Goal: Task Accomplishment & Management: Complete application form

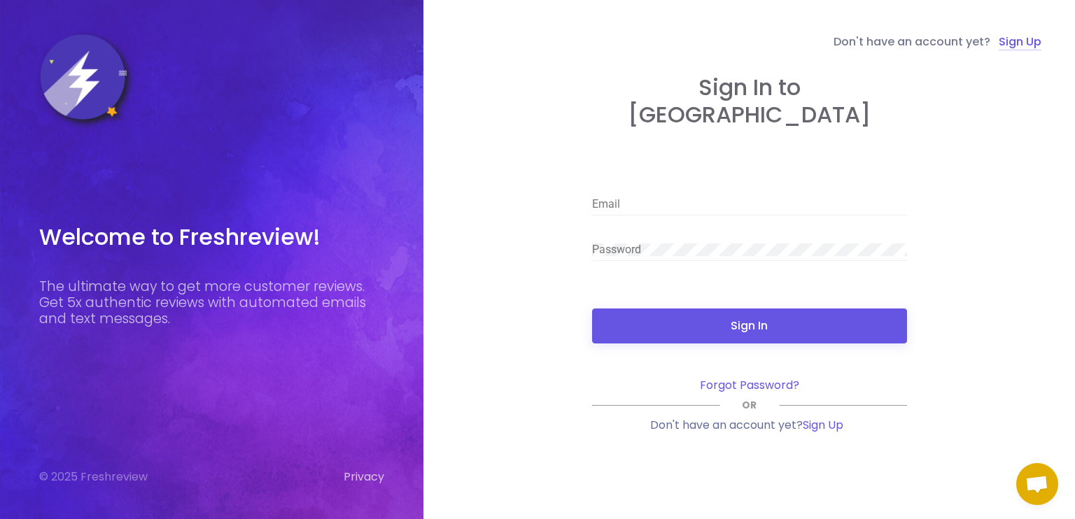
click at [1011, 47] on link "Sign Up" at bounding box center [1020, 42] width 43 height 17
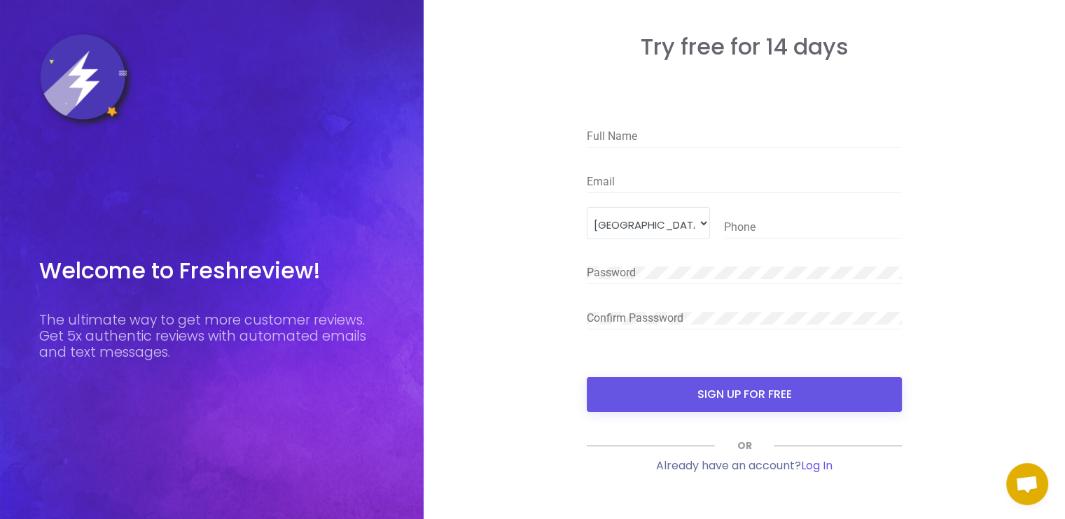
click at [696, 120] on div "Full Name" at bounding box center [743, 131] width 315 height 31
type input "Motheo Best Gaikitse"
type input "[EMAIL_ADDRESS][DOMAIN_NAME]"
type input "76747969"
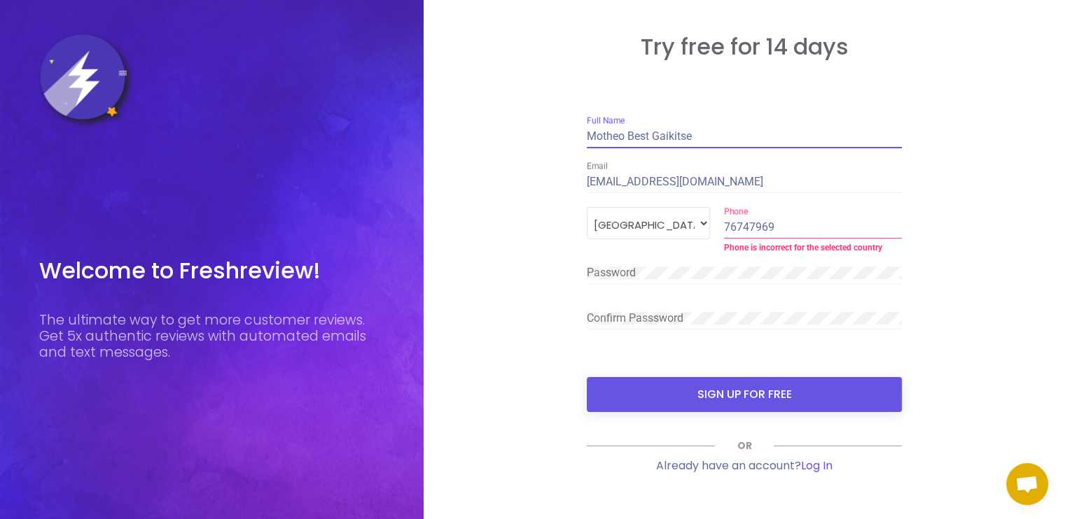
click at [651, 135] on input "Motheo Best Gaikitse" at bounding box center [743, 136] width 315 height 13
type input "[PERSON_NAME]"
click at [703, 227] on select "[GEOGRAPHIC_DATA]" at bounding box center [647, 222] width 123 height 31
click at [586, 207] on select "[GEOGRAPHIC_DATA]" at bounding box center [647, 222] width 123 height 31
click at [704, 220] on select "[GEOGRAPHIC_DATA]" at bounding box center [647, 222] width 123 height 31
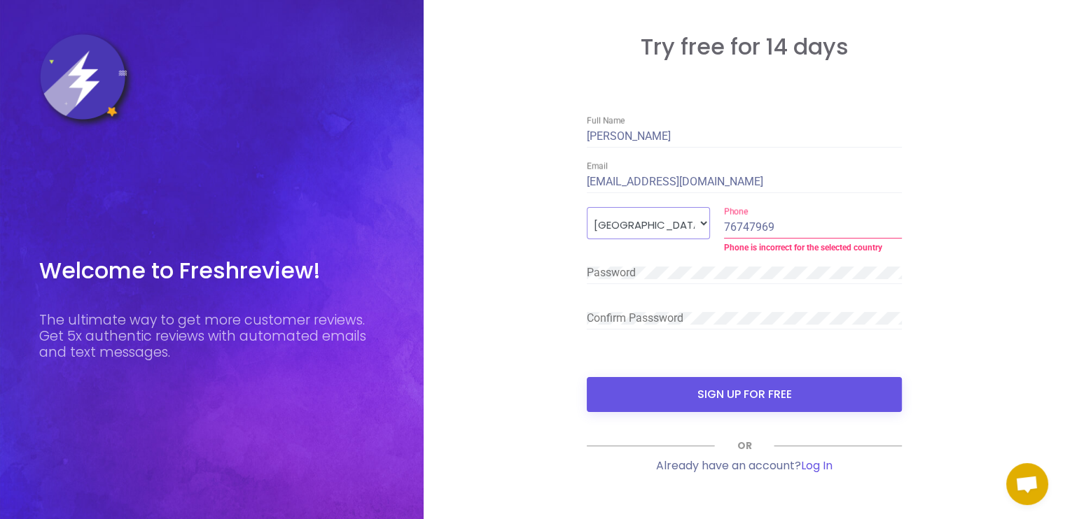
click at [704, 220] on select "[GEOGRAPHIC_DATA]" at bounding box center [647, 222] width 123 height 31
